Goal: Navigation & Orientation: Understand site structure

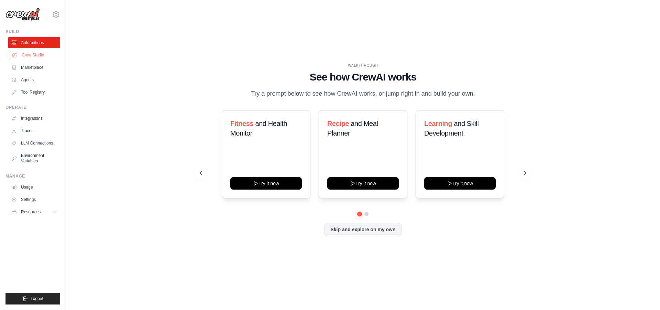
click at [37, 56] on link "Crew Studio" at bounding box center [35, 55] width 52 height 11
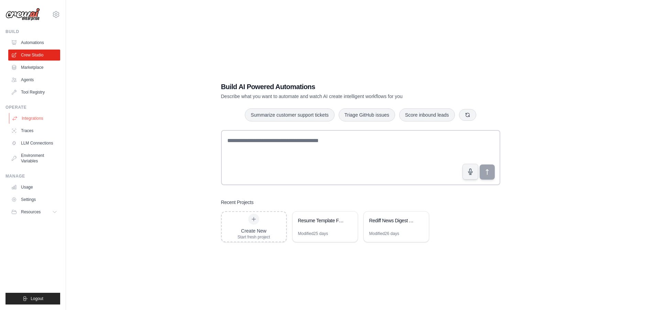
click at [36, 115] on link "Integrations" at bounding box center [35, 118] width 52 height 11
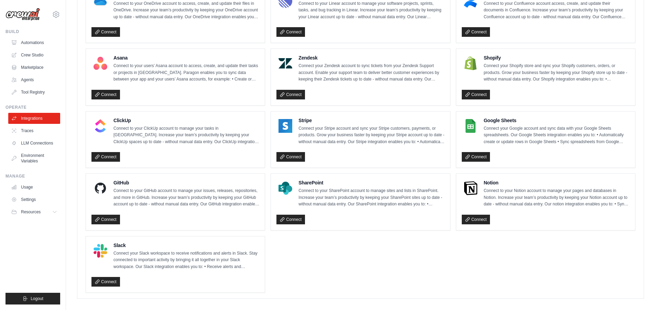
scroll to position [412, 0]
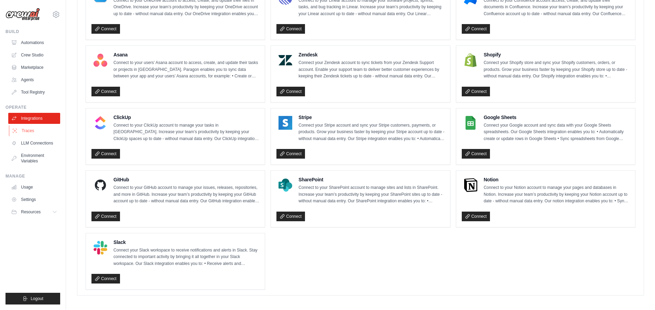
click at [30, 132] on link "Traces" at bounding box center [35, 130] width 52 height 11
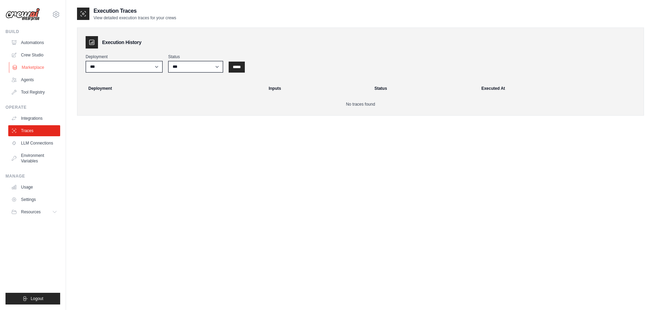
click at [33, 67] on link "Marketplace" at bounding box center [35, 67] width 52 height 11
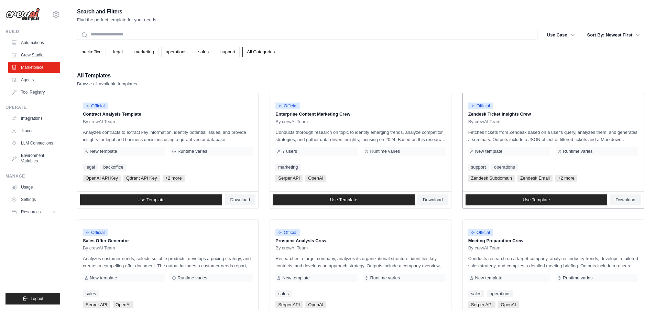
click at [500, 136] on p "Fetches tickets from Zendesk based on a user's query, analyzes them, and genera…" at bounding box center [553, 136] width 170 height 14
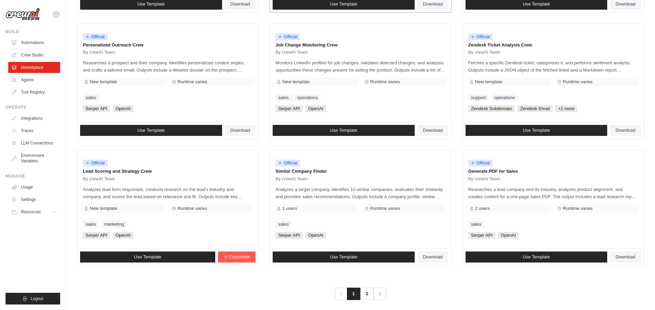
scroll to position [327, 0]
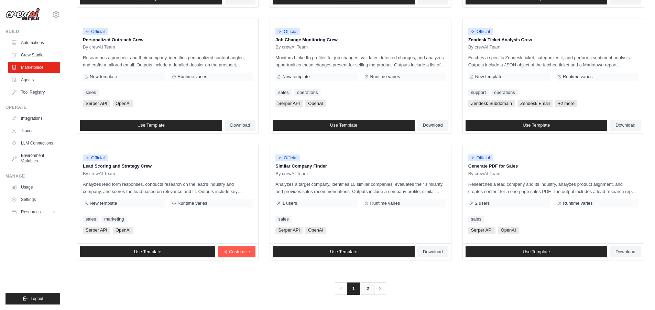
click at [364, 289] on link "2" at bounding box center [368, 288] width 14 height 12
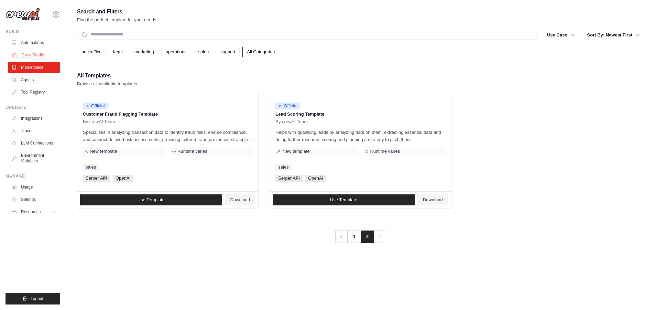
click at [30, 56] on link "Crew Studio" at bounding box center [35, 55] width 52 height 11
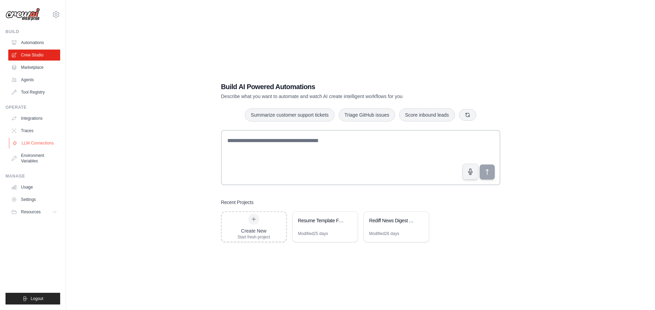
click at [37, 141] on link "LLM Connections" at bounding box center [35, 143] width 52 height 11
